Goal: Task Accomplishment & Management: Use online tool/utility

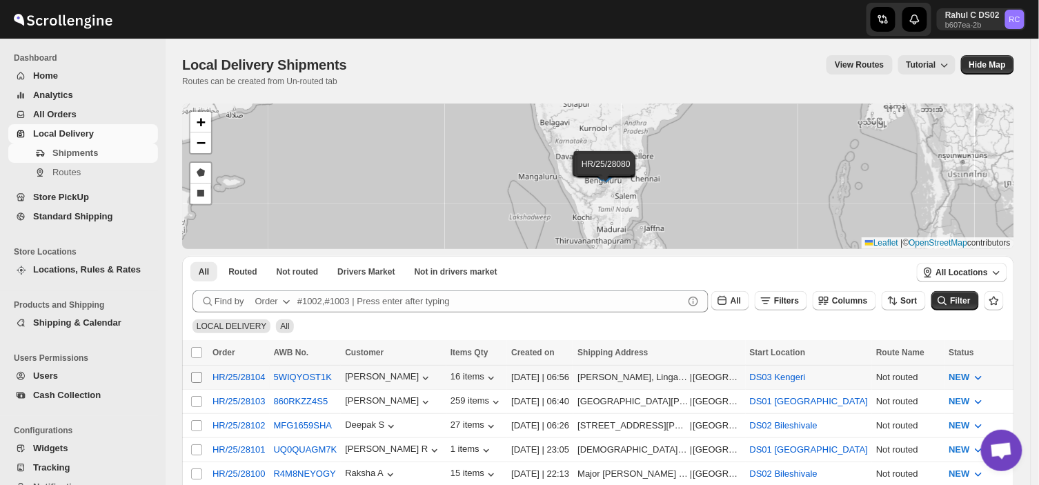
click at [195, 377] on input "Select shipment" at bounding box center [196, 377] width 11 height 11
checkbox input "true"
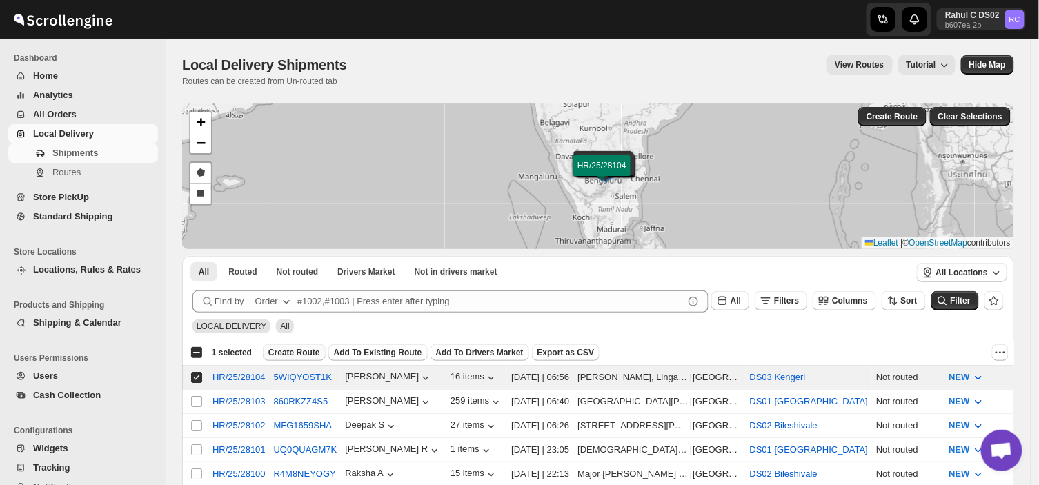
click at [291, 347] on span "Create Route" at bounding box center [294, 352] width 52 height 11
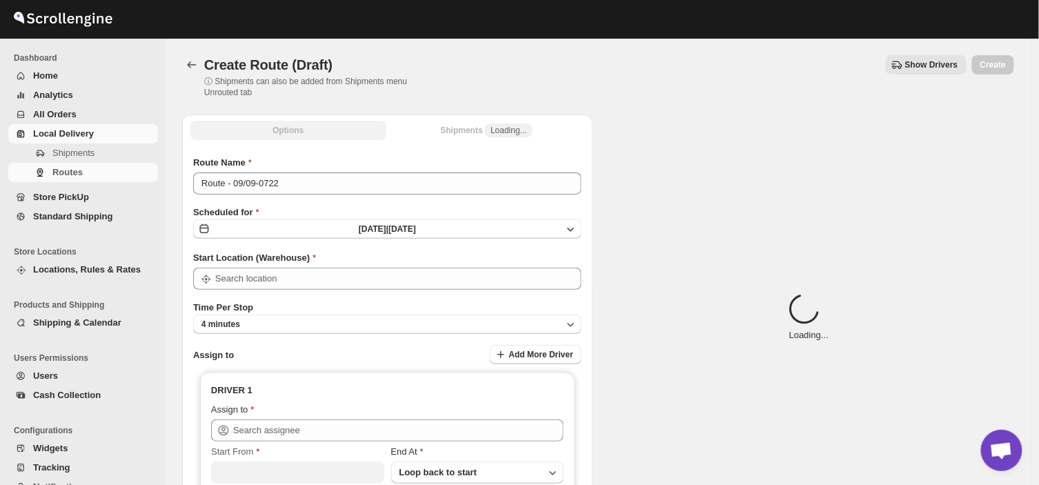
type input "DS03 Kengeri"
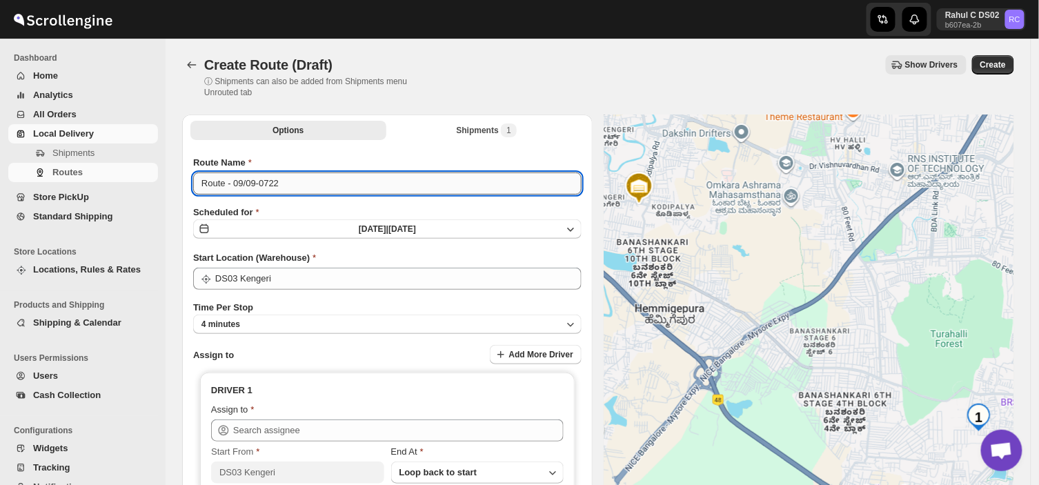
click at [285, 186] on input "Route - 09/09-0722" at bounding box center [387, 183] width 388 height 22
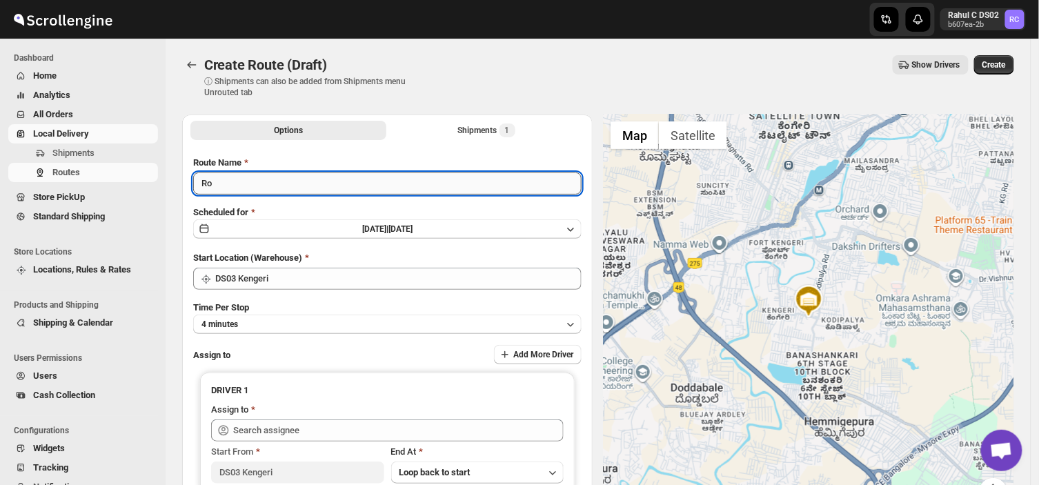
type input "R"
type input "Order no 28104"
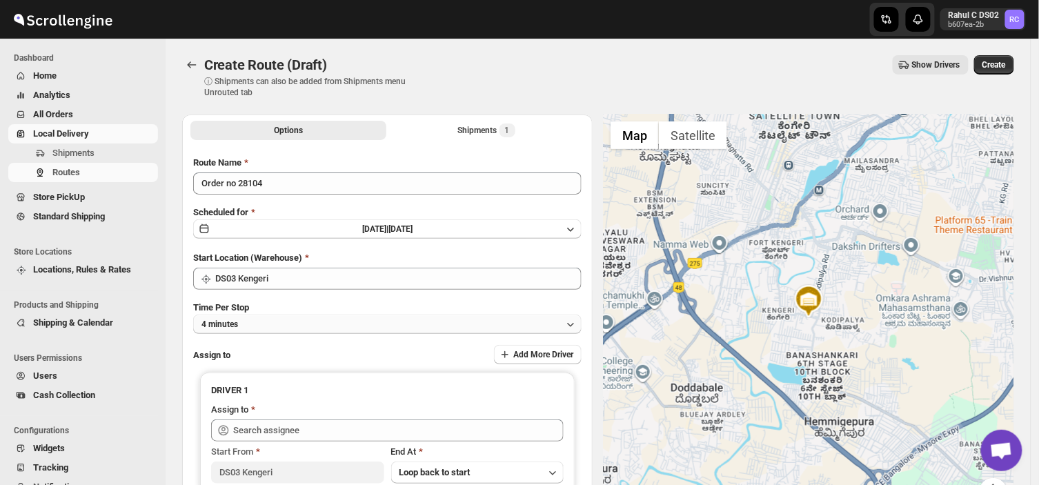
click at [287, 321] on button "4 minutes" at bounding box center [387, 324] width 388 height 19
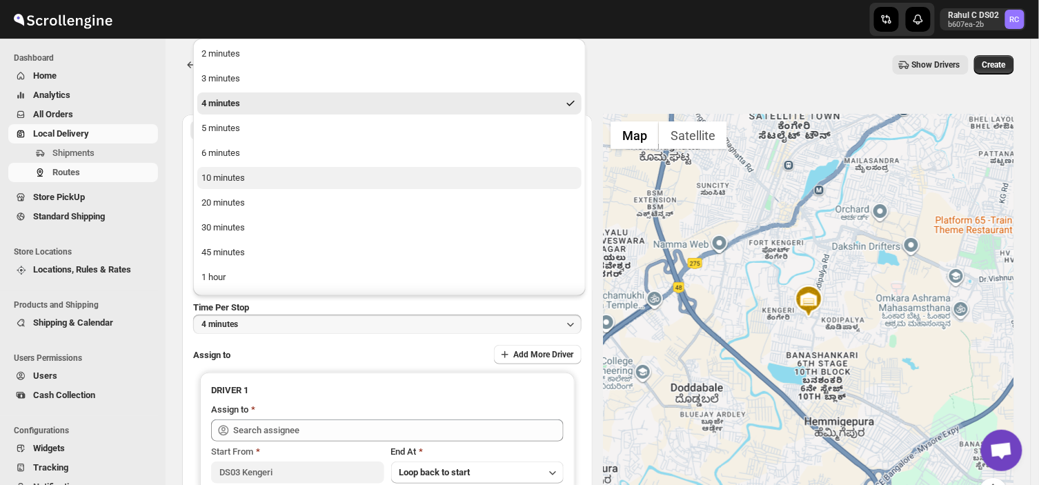
click at [266, 185] on button "10 minutes" at bounding box center [389, 178] width 384 height 22
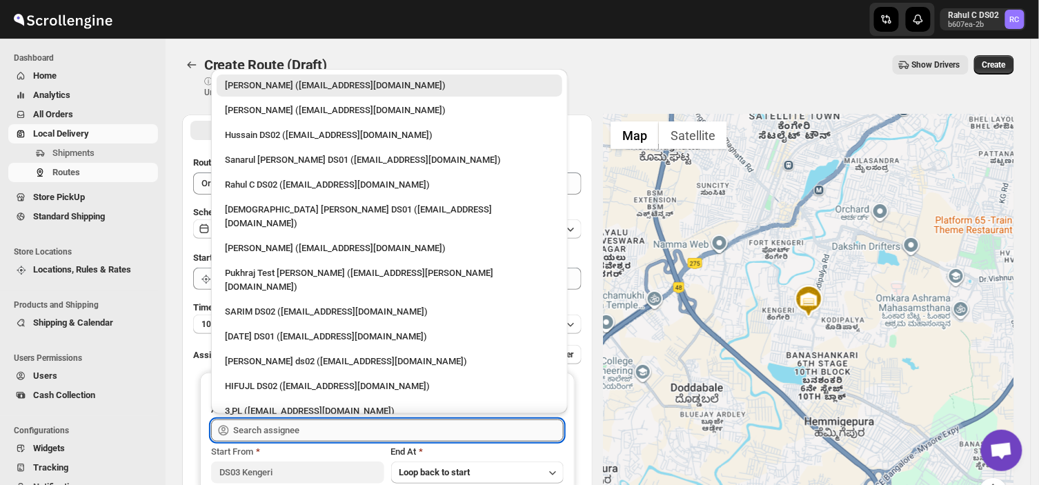
click at [315, 435] on input "text" at bounding box center [398, 430] width 330 height 22
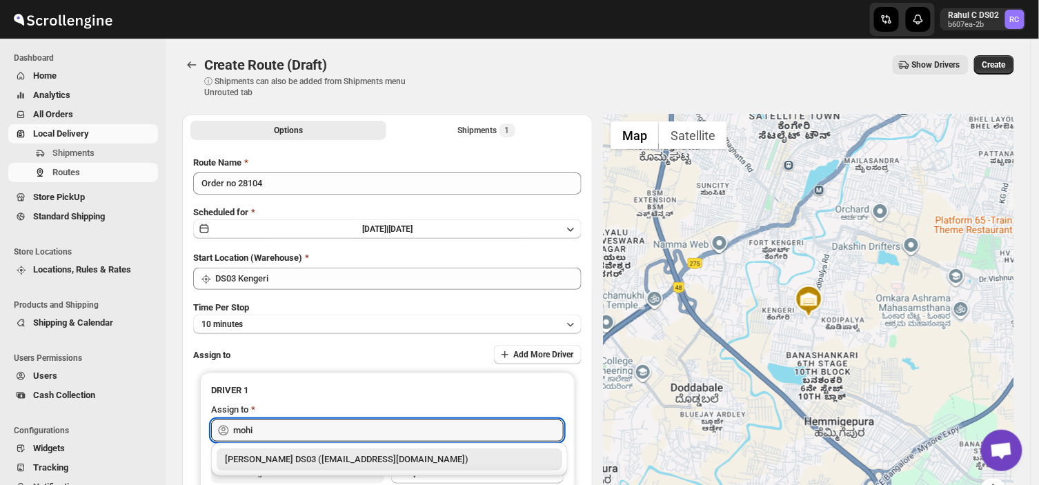
click at [290, 458] on div "[PERSON_NAME] DS03 ([EMAIL_ADDRESS][DOMAIN_NAME])" at bounding box center [389, 460] width 329 height 14
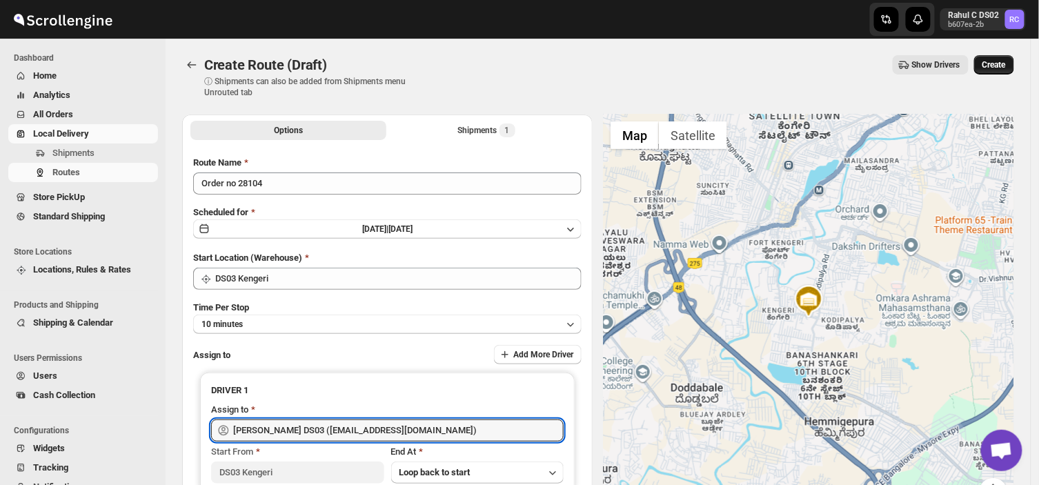
type input "[PERSON_NAME] DS03 ([EMAIL_ADDRESS][DOMAIN_NAME])"
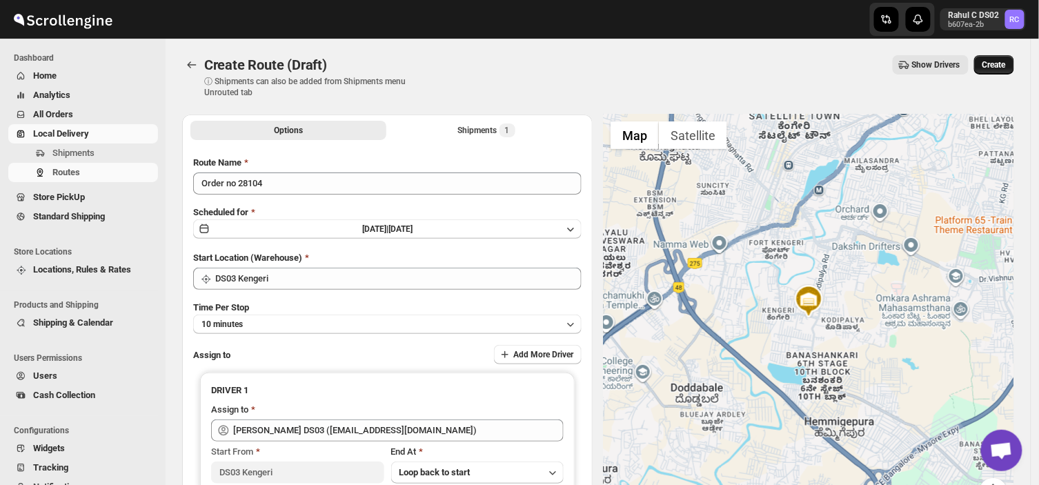
click at [999, 63] on span "Create" at bounding box center [993, 64] width 23 height 11
